Goal: Information Seeking & Learning: Learn about a topic

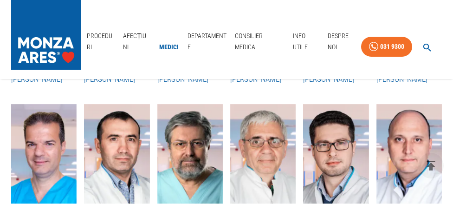
scroll to position [441, 0]
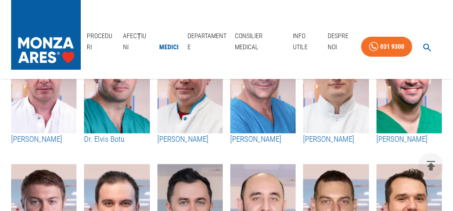
scroll to position [914, 0]
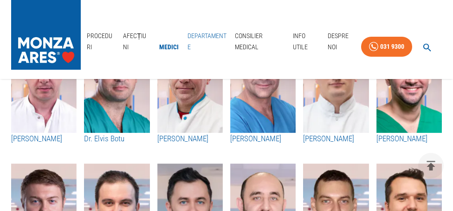
click at [204, 39] on link "Departamente" at bounding box center [208, 41] width 48 height 30
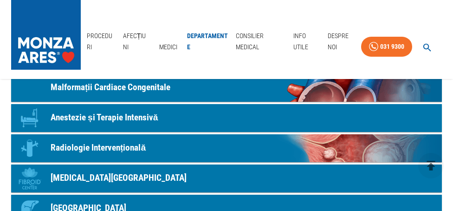
scroll to position [323, 0]
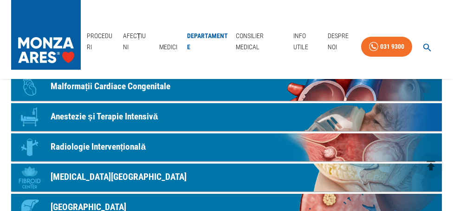
click at [257, 149] on link "Icon Radiologie Intervențională" at bounding box center [226, 147] width 431 height 28
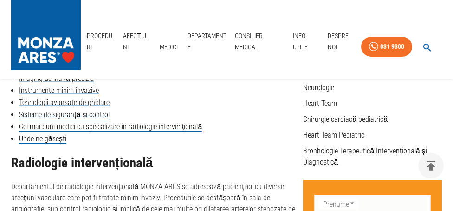
scroll to position [322, 0]
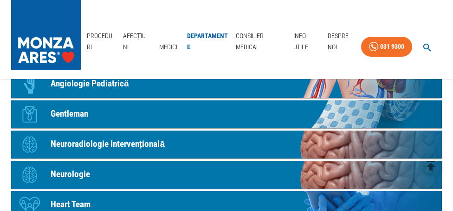
scroll to position [479, 0]
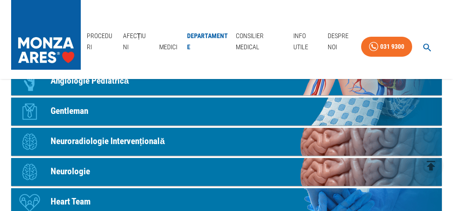
click at [75, 172] on p "Neurologie" at bounding box center [70, 171] width 39 height 13
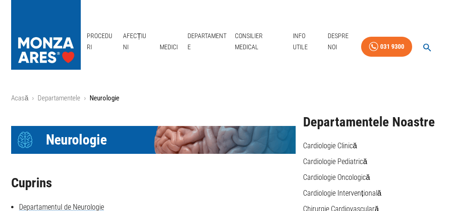
scroll to position [479, 0]
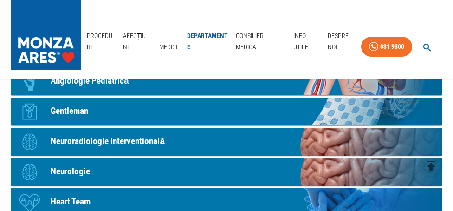
click at [139, 143] on p "Neuroradiologie Intervențională" at bounding box center [108, 141] width 114 height 13
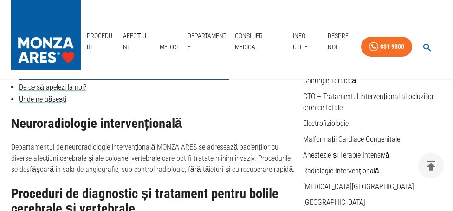
scroll to position [145, 0]
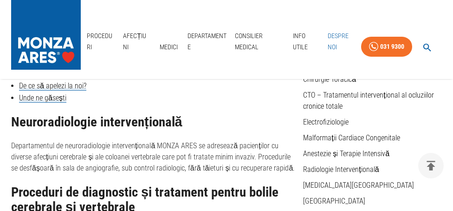
click at [332, 45] on link "Despre Noi" at bounding box center [343, 41] width 38 height 30
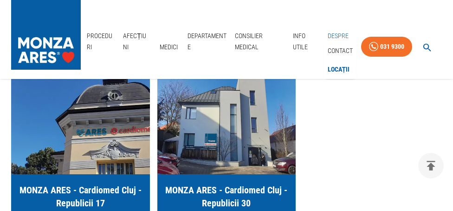
scroll to position [529, 0]
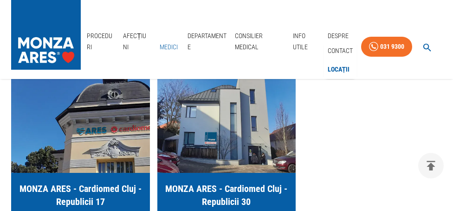
click at [170, 49] on link "Medici" at bounding box center [169, 47] width 30 height 19
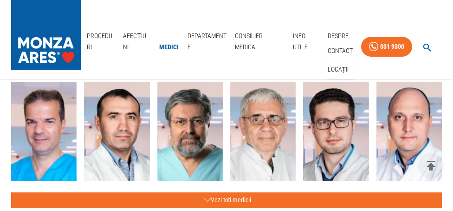
scroll to position [464, 0]
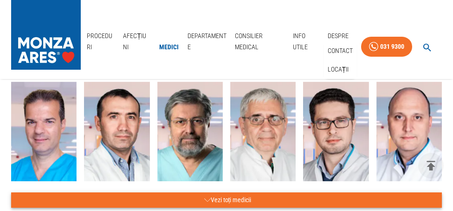
click at [237, 201] on button "Vezi toți medicii" at bounding box center [226, 199] width 431 height 15
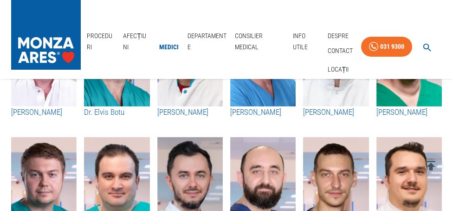
scroll to position [941, 0]
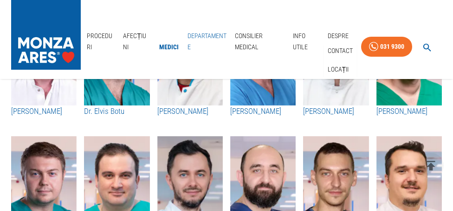
click at [194, 37] on link "Departamente" at bounding box center [208, 41] width 48 height 30
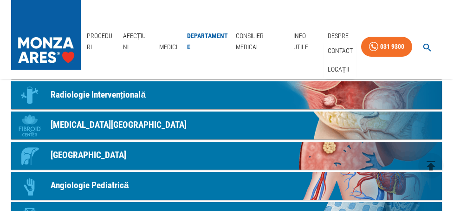
scroll to position [376, 0]
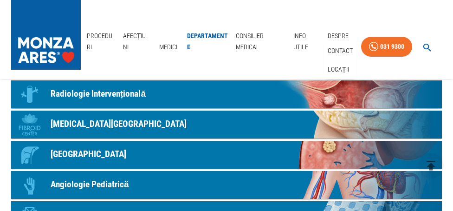
click at [119, 97] on p "Radiologie Intervențională" at bounding box center [98, 93] width 95 height 13
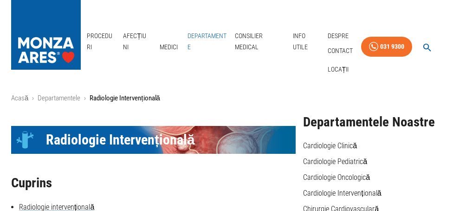
click at [200, 38] on link "Departamente" at bounding box center [208, 41] width 48 height 30
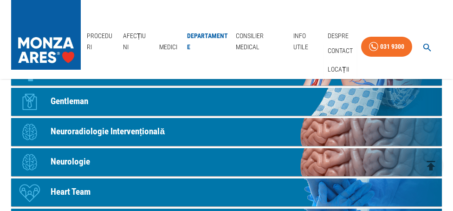
scroll to position [488, 0]
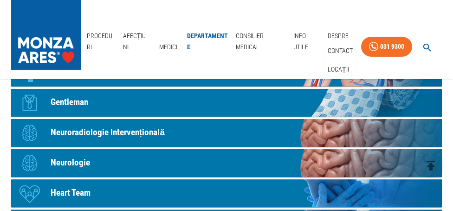
click at [155, 136] on p "Neuroradiologie Intervențională" at bounding box center [108, 132] width 114 height 13
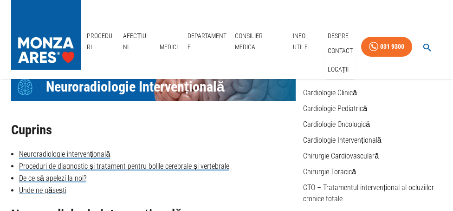
scroll to position [44, 0]
